Goal: Find specific page/section: Find specific page/section

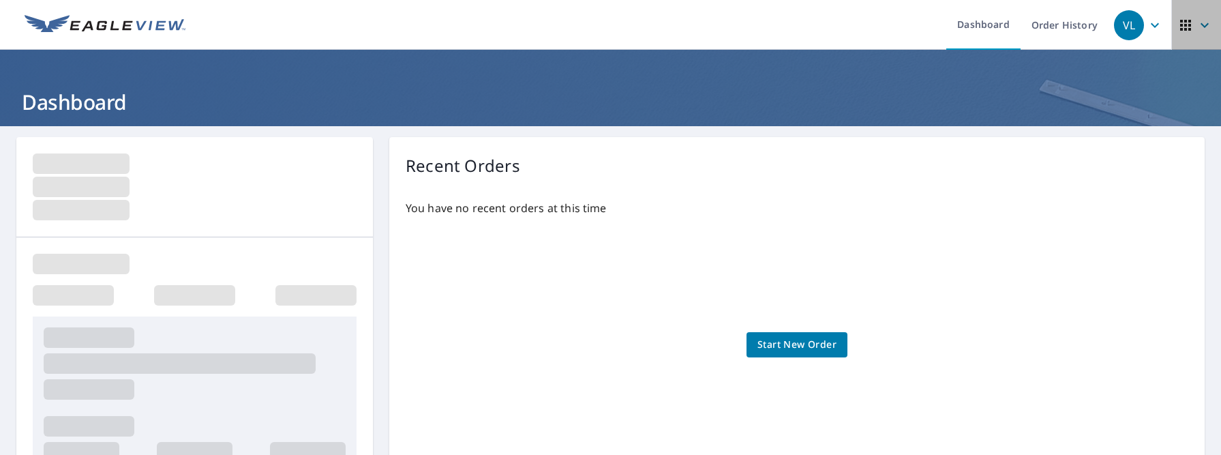
click at [1177, 30] on icon "button" at bounding box center [1185, 25] width 16 height 16
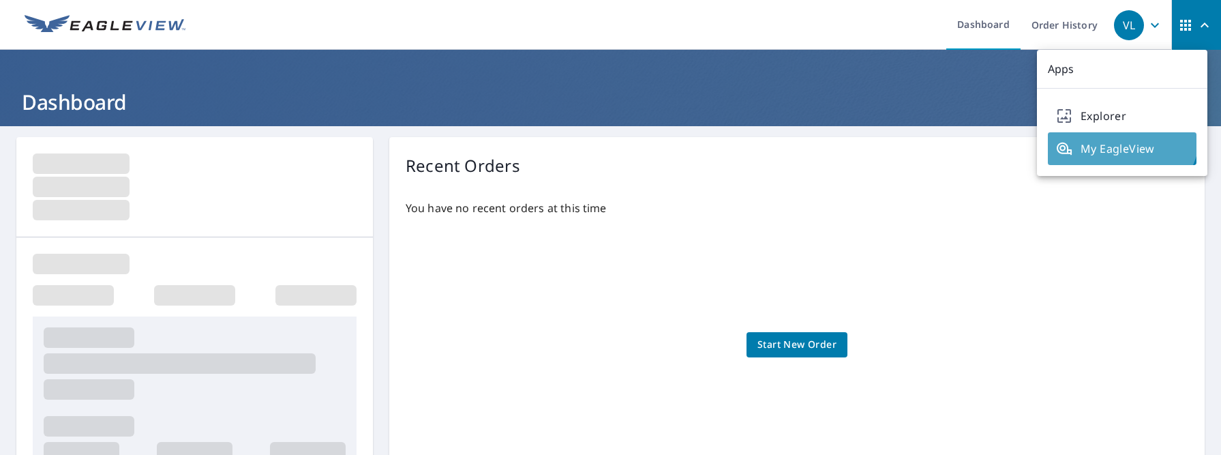
click at [1120, 133] on link "My EagleView" at bounding box center [1122, 148] width 149 height 33
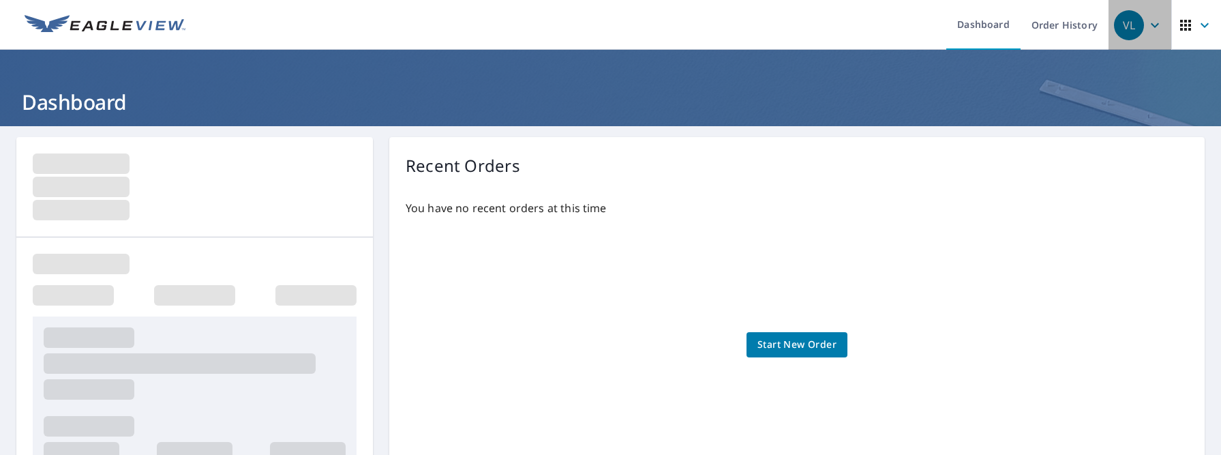
click at [1150, 27] on icon "button" at bounding box center [1154, 24] width 8 height 5
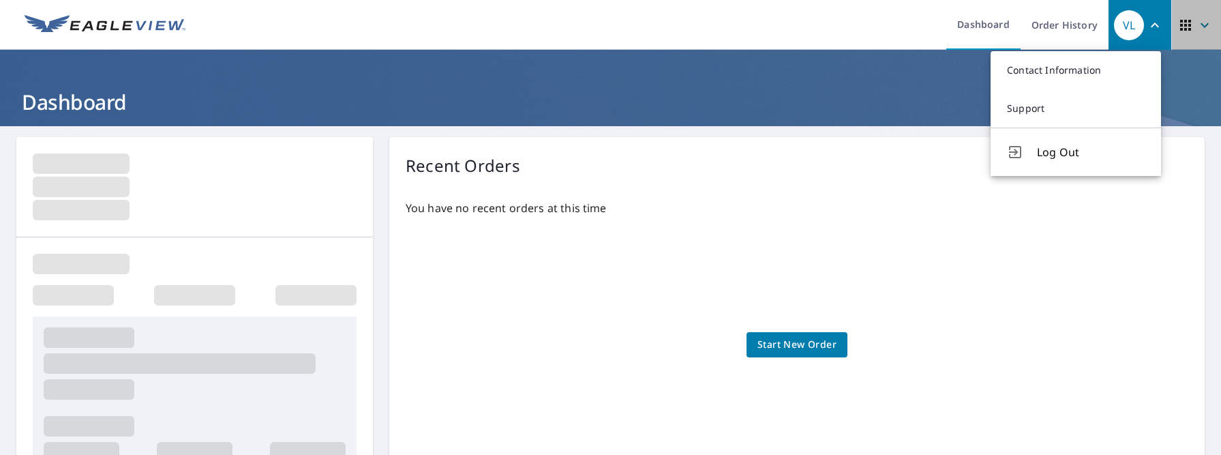
click at [1196, 27] on icon "button" at bounding box center [1204, 25] width 16 height 16
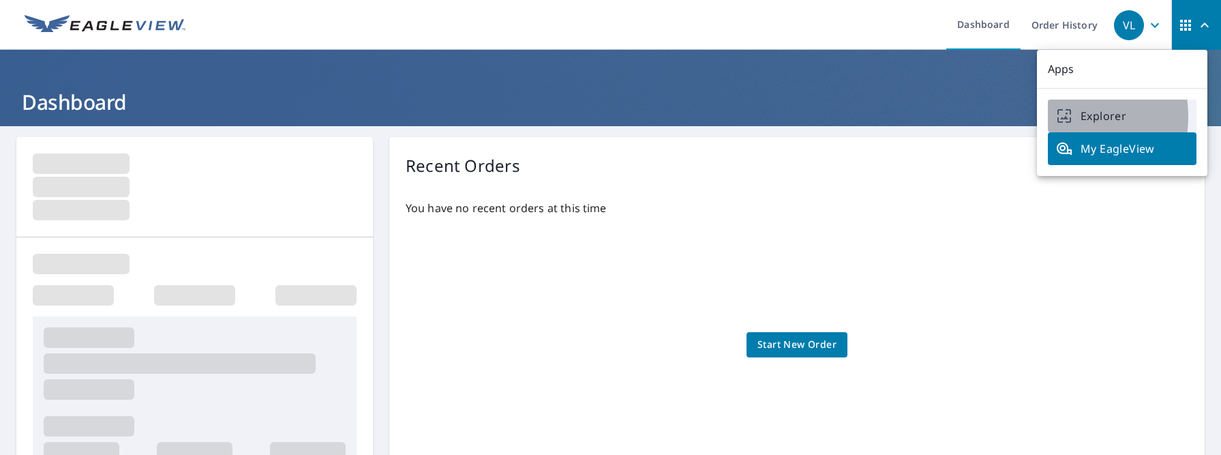
click at [1058, 117] on icon "Explorer" at bounding box center [1064, 116] width 16 height 16
